Goal: Information Seeking & Learning: Learn about a topic

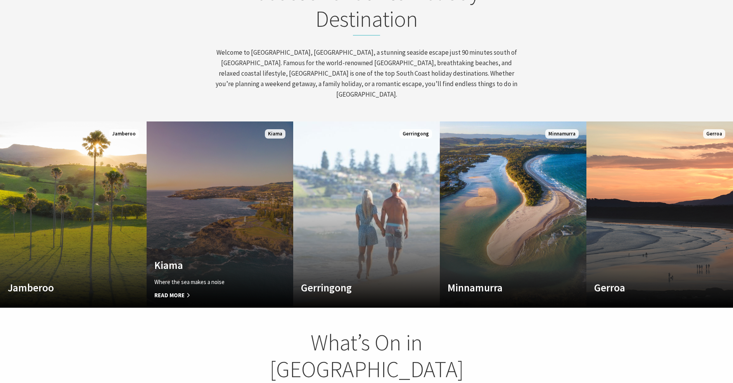
scroll to position [416, 0]
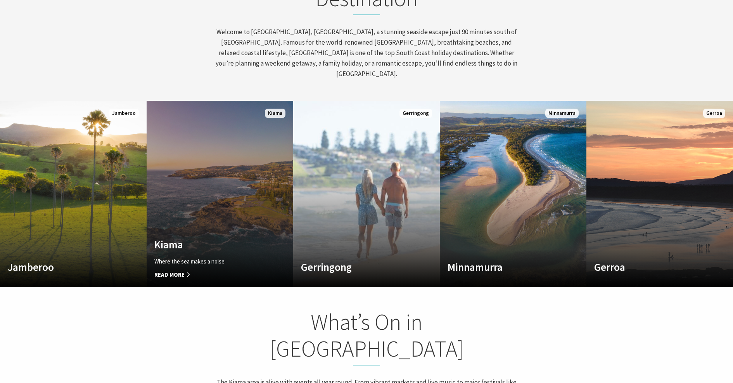
click at [248, 211] on link "Custom Image Used Kiama Where the sea makes a noise Read More Kiama" at bounding box center [220, 194] width 147 height 186
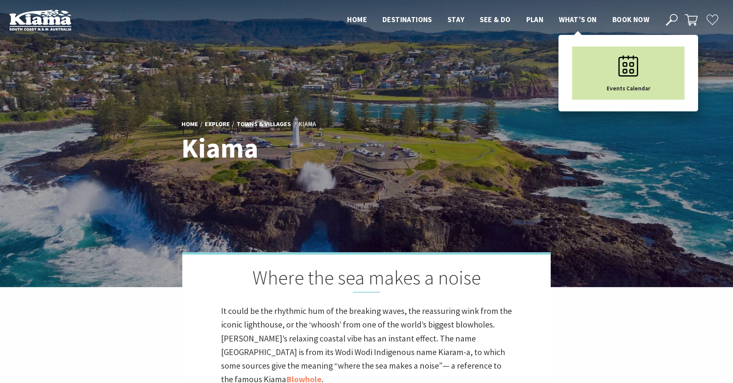
click at [597, 48] on link "Events Calendar" at bounding box center [628, 73] width 112 height 53
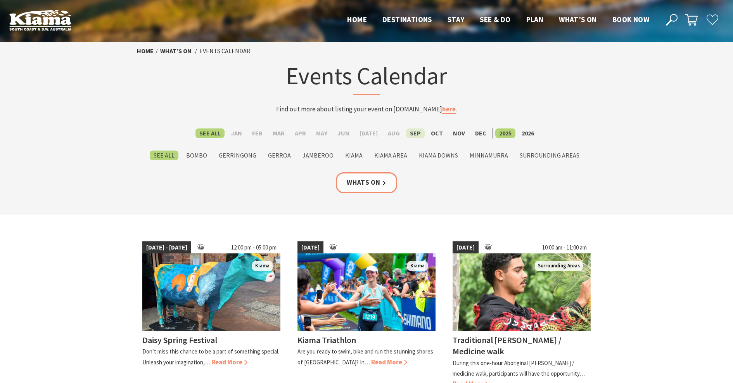
click at [412, 133] on label "Sep" at bounding box center [415, 133] width 19 height 10
click at [0, 0] on input "Sep" at bounding box center [0, 0] width 0 height 0
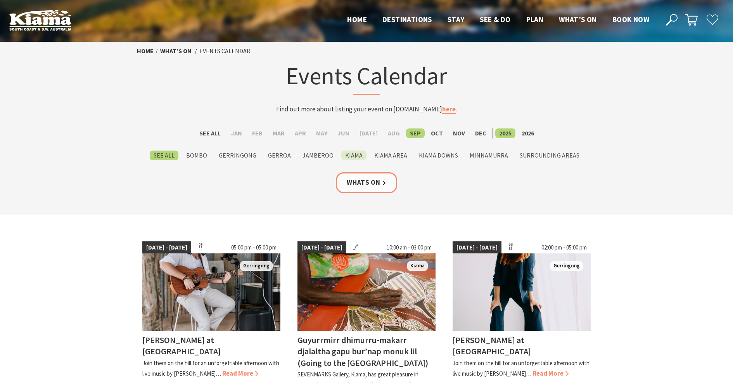
click at [355, 157] on label "Kiama" at bounding box center [353, 155] width 25 height 10
click at [0, 0] on input "Kiama" at bounding box center [0, 0] width 0 height 0
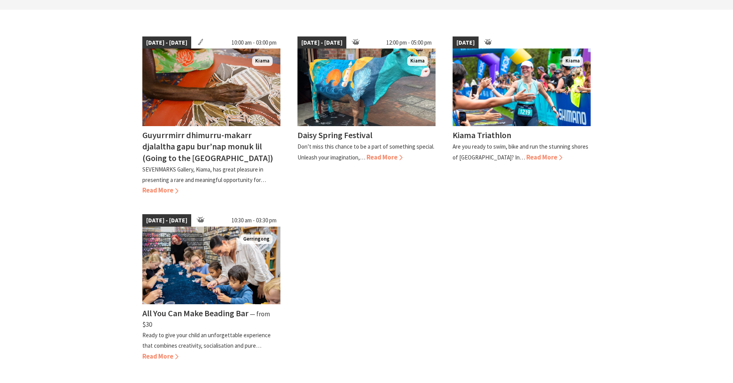
scroll to position [214, 0]
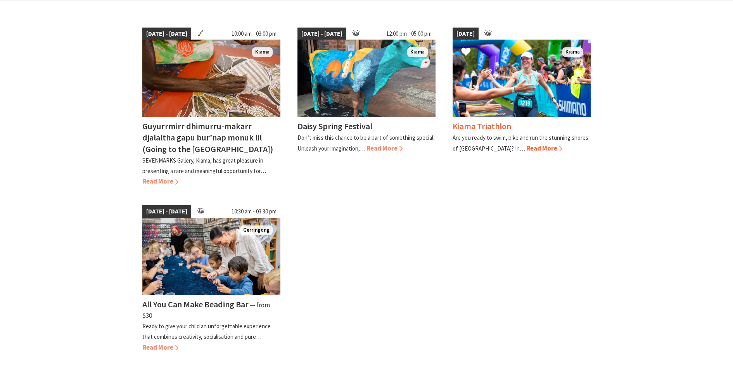
click at [526, 149] on span "Read More" at bounding box center [544, 148] width 36 height 9
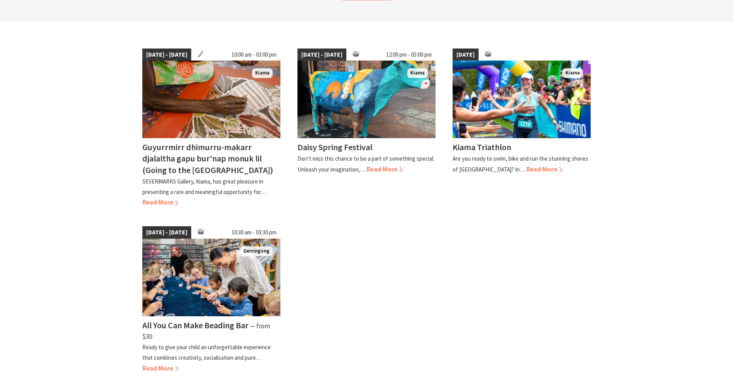
scroll to position [128, 0]
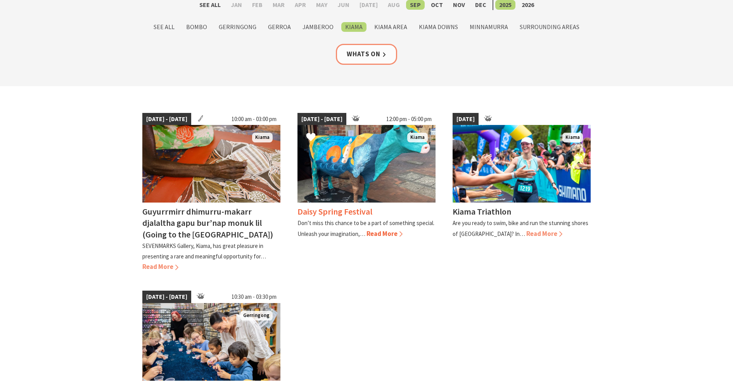
click at [388, 233] on span "Read More" at bounding box center [384, 233] width 36 height 9
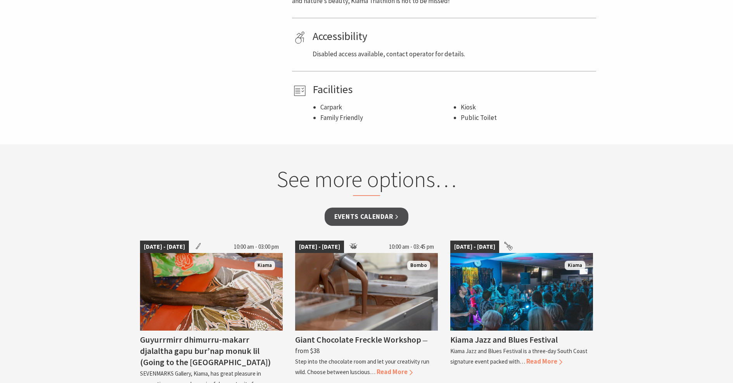
scroll to position [481, 0]
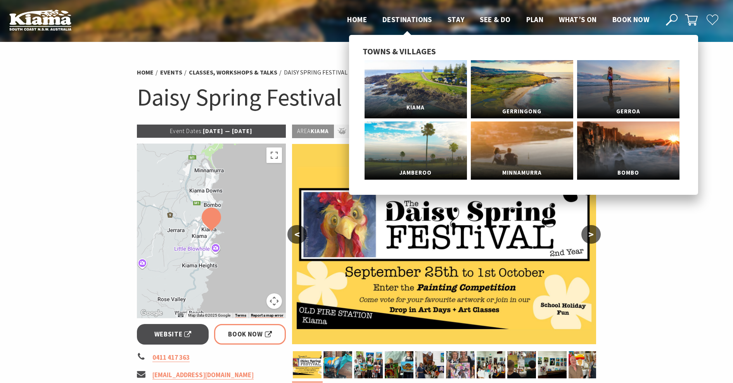
click at [419, 82] on link "Kiama" at bounding box center [415, 89] width 102 height 58
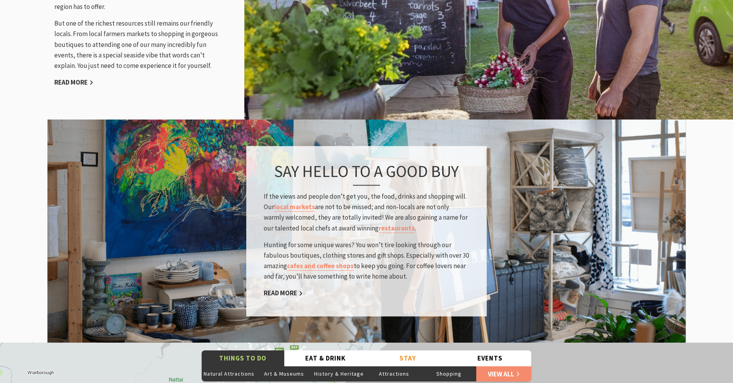
scroll to position [1117, 0]
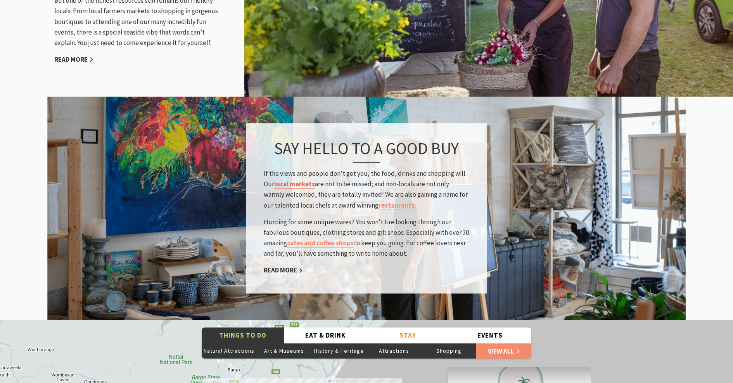
click at [297, 180] on link "local markets" at bounding box center [294, 184] width 41 height 9
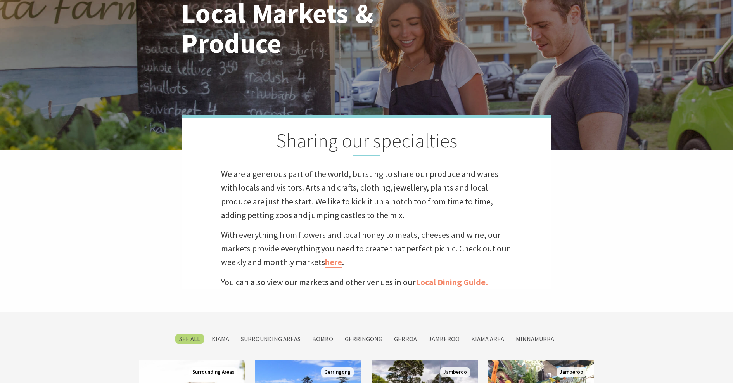
scroll to position [250, 0]
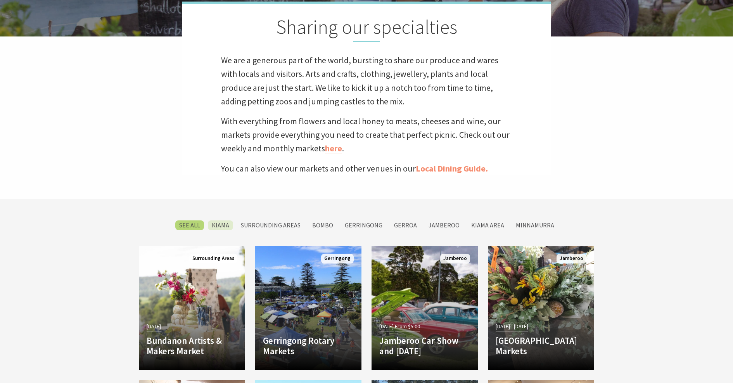
click at [233, 224] on label "Kiama" at bounding box center [220, 225] width 25 height 10
click at [0, 0] on input "Kiama" at bounding box center [0, 0] width 0 height 0
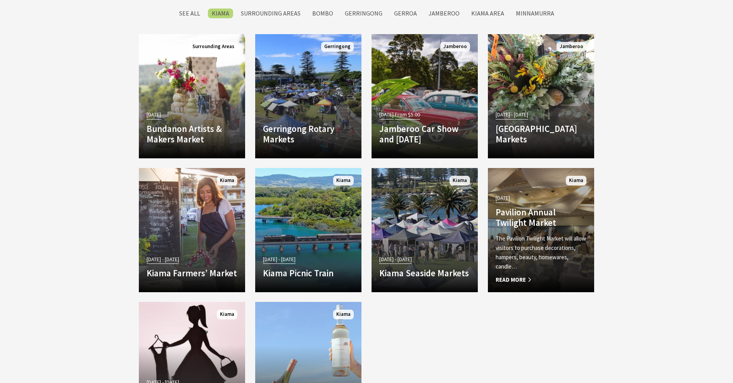
scroll to position [444, 0]
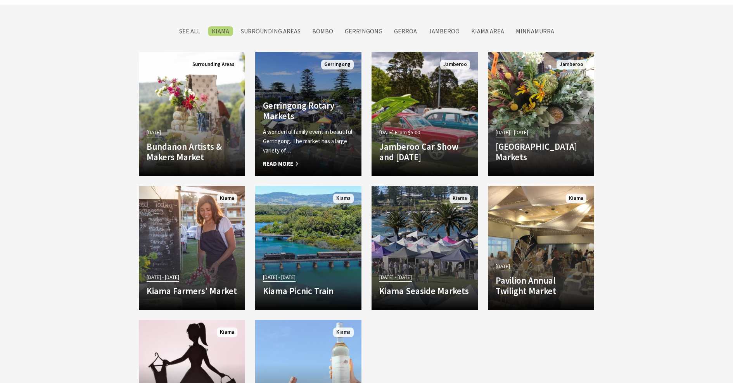
click at [295, 128] on p "A wonderful family event in beautiful Gerringong. The market has a large variet…" at bounding box center [308, 141] width 91 height 28
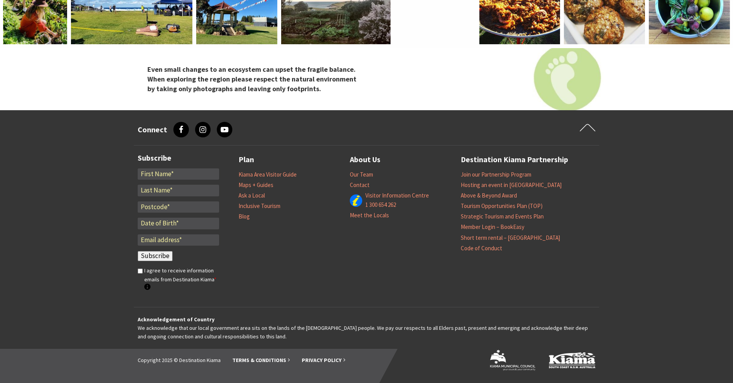
scroll to position [785, 0]
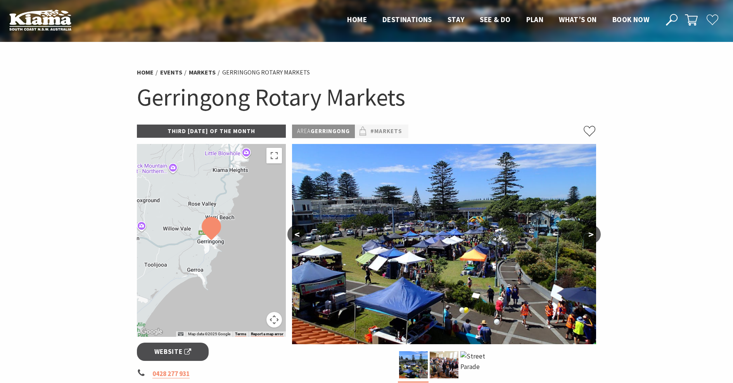
click at [223, 251] on div at bounding box center [211, 240] width 149 height 193
